Goal: Transaction & Acquisition: Purchase product/service

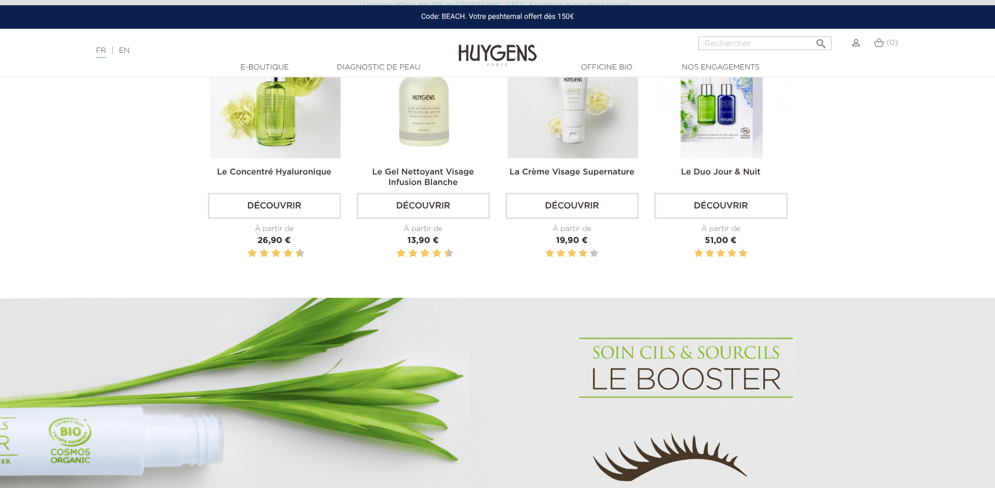
click at [493, 177] on div "Le Gel Nettoyant Visage Infusion Blanche Découvrir À partir de Prix 13,90 €" at bounding box center [423, 150] width 149 height 244
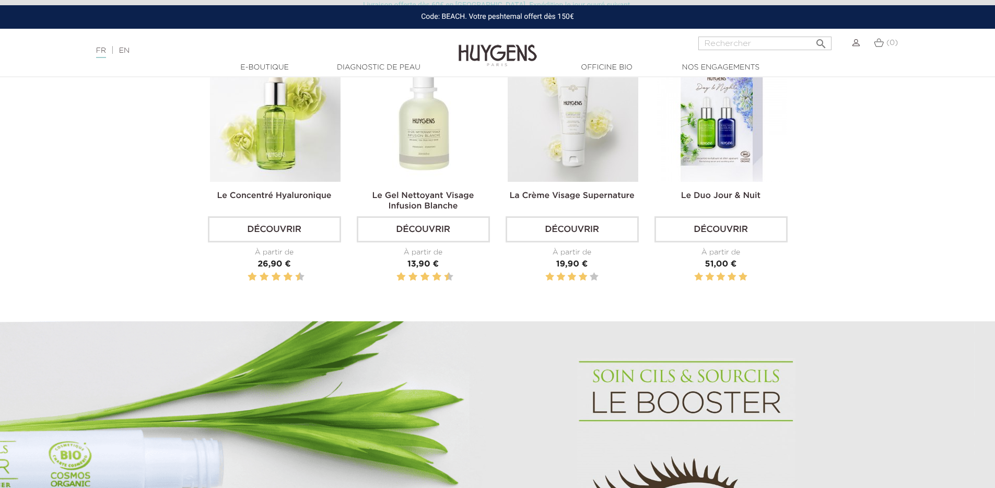
scroll to position [430, 0]
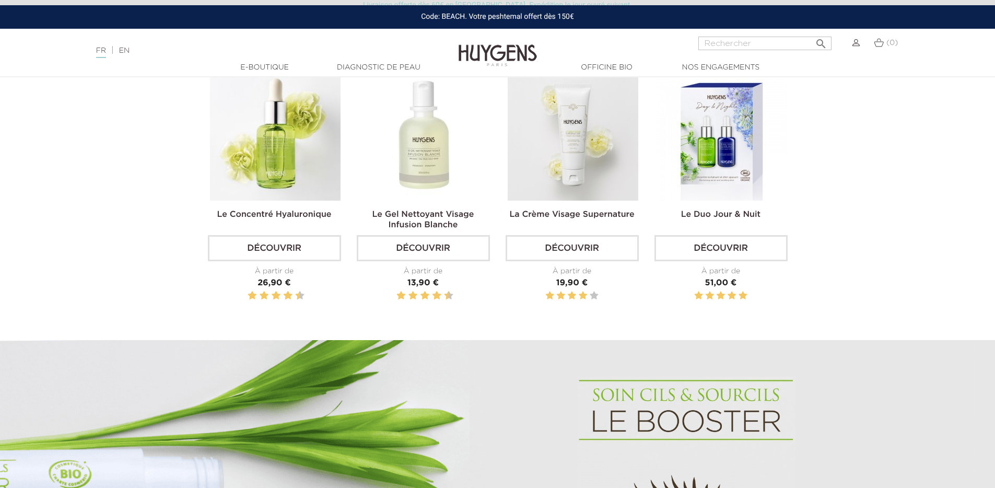
click at [317, 240] on link "Découvrir" at bounding box center [274, 248] width 133 height 26
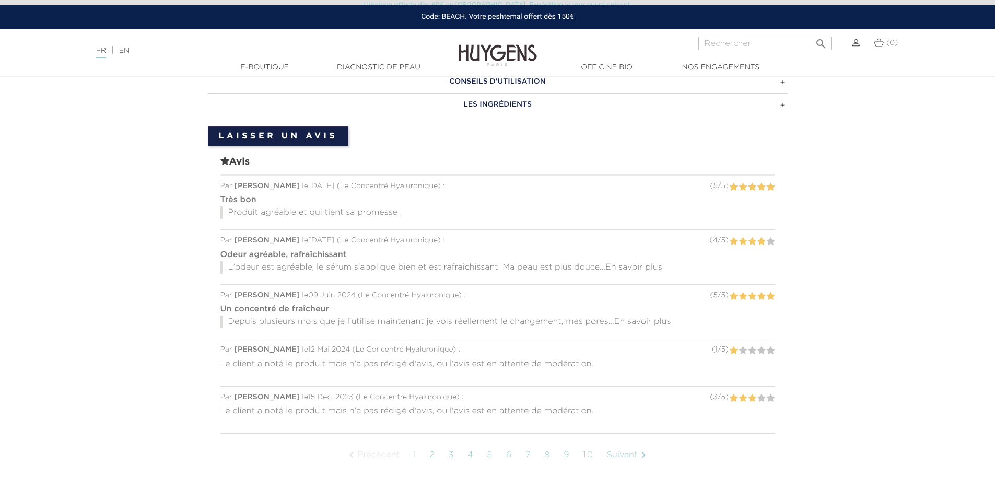
scroll to position [816, 0]
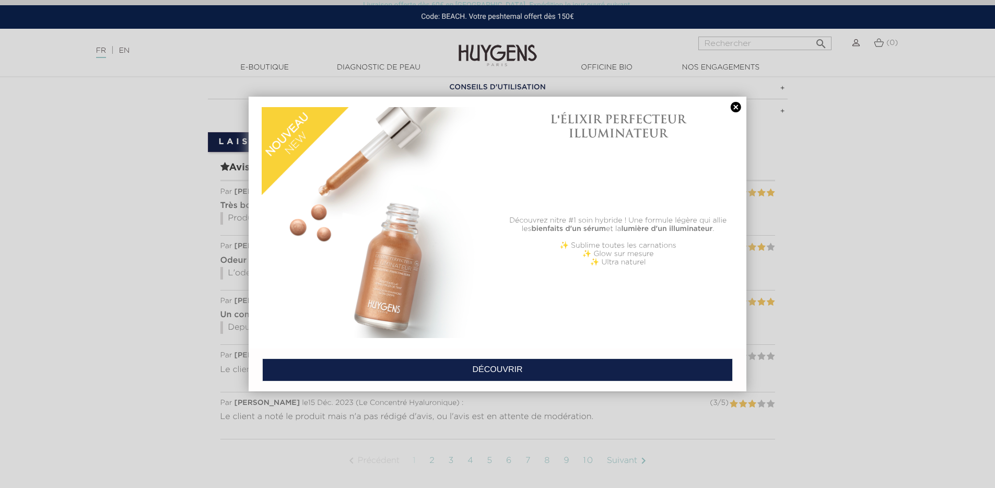
click at [738, 105] on link at bounding box center [736, 107] width 15 height 11
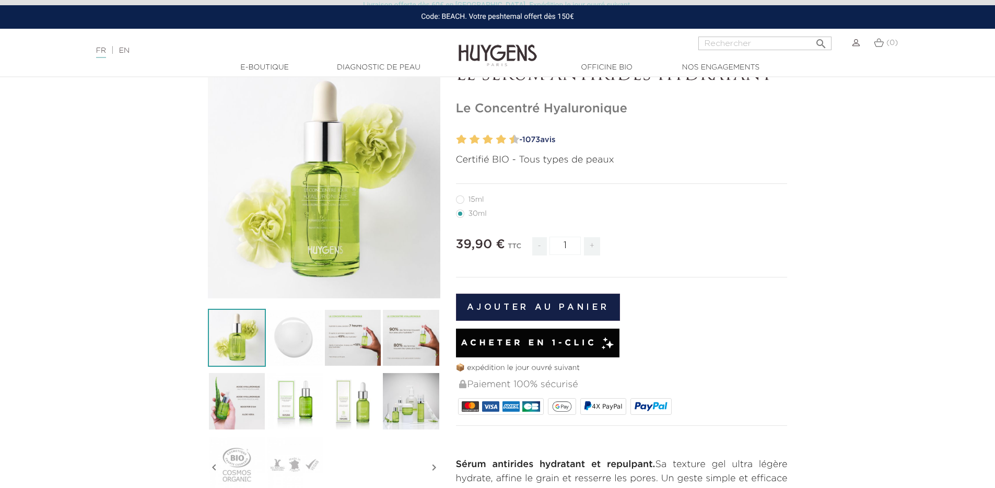
scroll to position [8, 0]
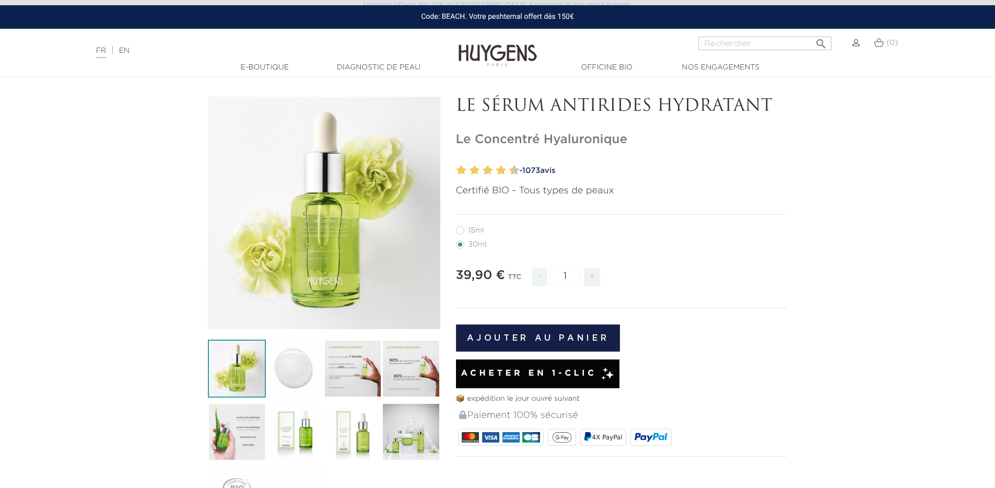
click at [468, 224] on li "15ml" at bounding box center [619, 230] width 326 height 14
click at [472, 227] on label12"] "15ml" at bounding box center [476, 230] width 41 height 8
radio input "true"
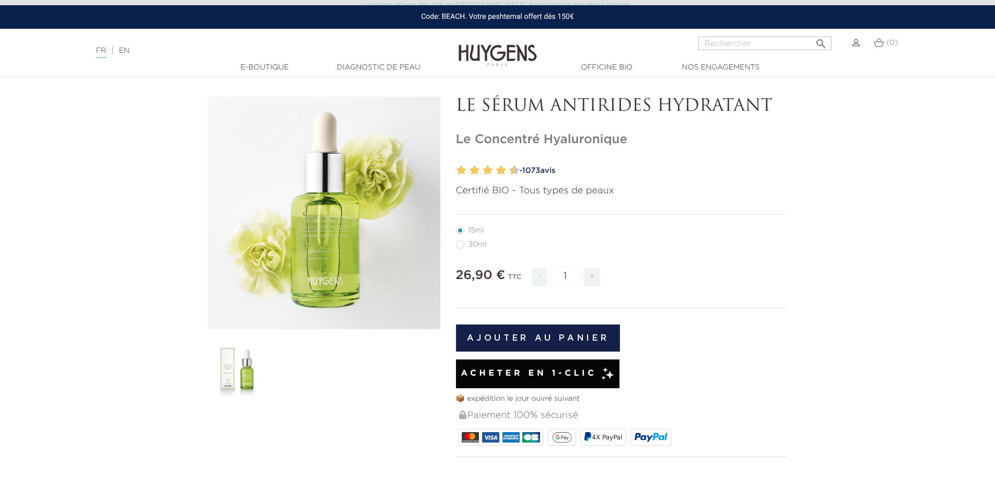
drag, startPoint x: 482, startPoint y: 100, endPoint x: 804, endPoint y: 115, distance: 322.6
click at [804, 115] on section "  " at bounding box center [497, 456] width 995 height 718
click at [803, 186] on section "  " at bounding box center [497, 456] width 995 height 718
